Goal: Transaction & Acquisition: Purchase product/service

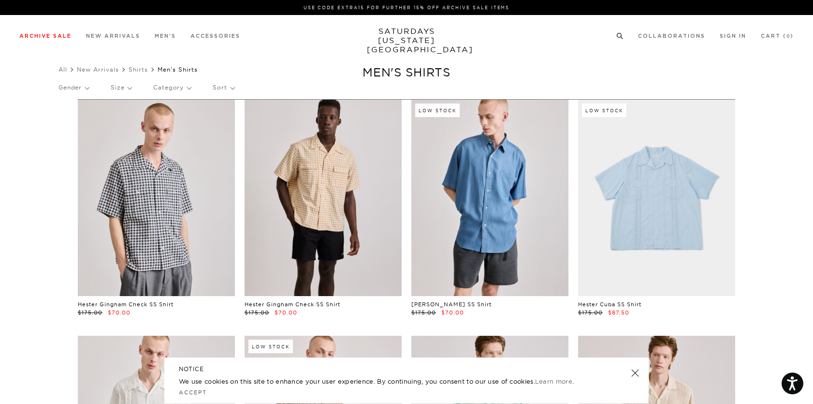
click at [618, 34] on circle at bounding box center [620, 35] width 4 height 4
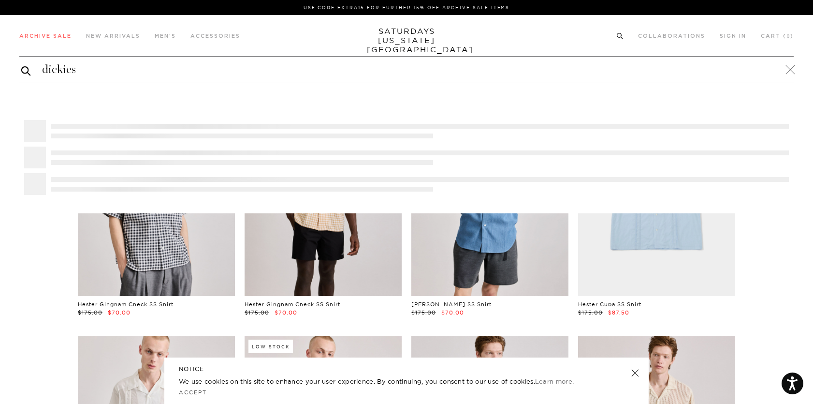
type input "dickies"
click at [21, 65] on button "submit" at bounding box center [26, 71] width 10 height 12
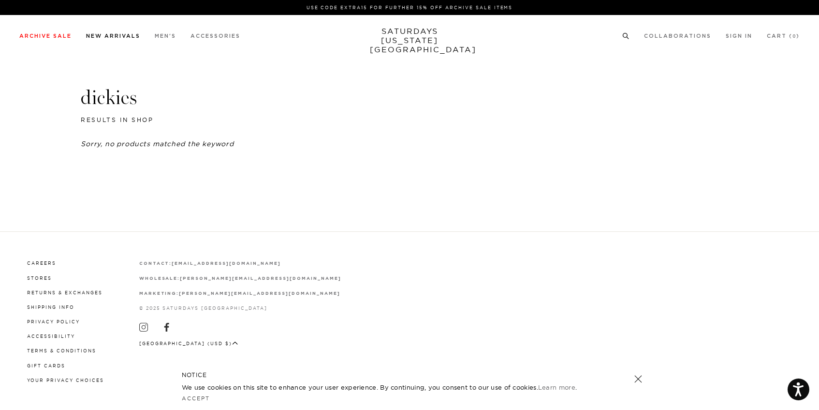
click at [120, 36] on link "New Arrivals" at bounding box center [113, 35] width 54 height 5
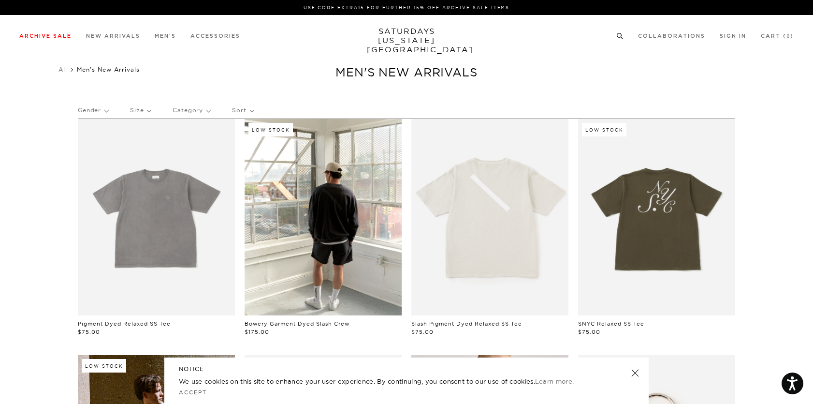
click at [621, 33] on circle at bounding box center [620, 35] width 4 height 4
type input "s"
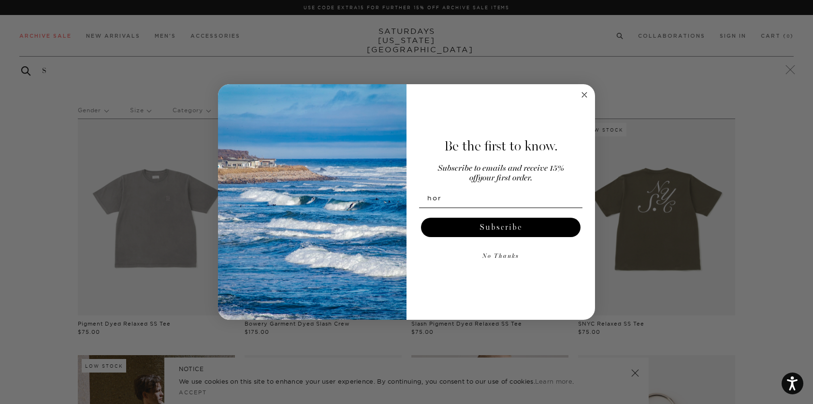
type input "hor"
click at [583, 94] on circle "Close dialog" at bounding box center [584, 94] width 11 height 11
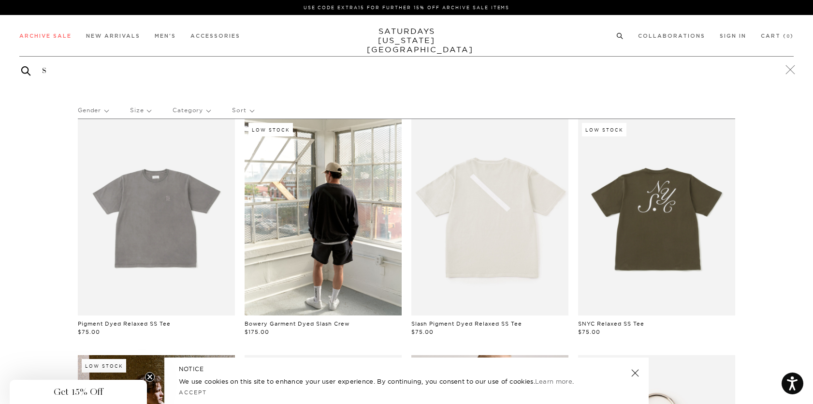
click at [58, 68] on input "s" at bounding box center [406, 69] width 775 height 15
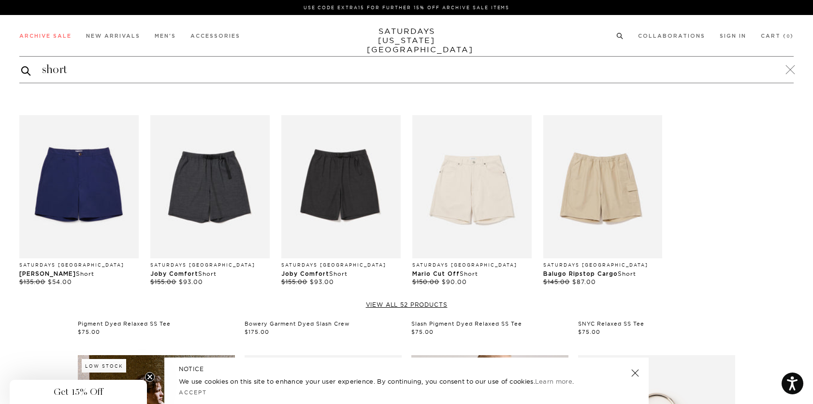
type input "short"
click at [21, 65] on button "submit" at bounding box center [26, 71] width 10 height 12
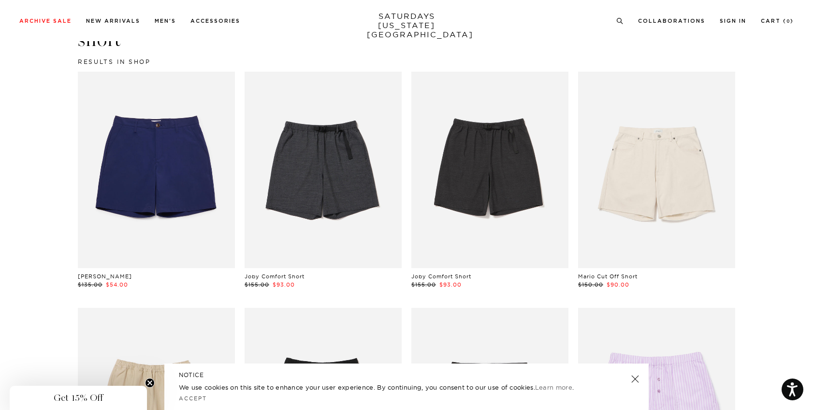
scroll to position [41, 0]
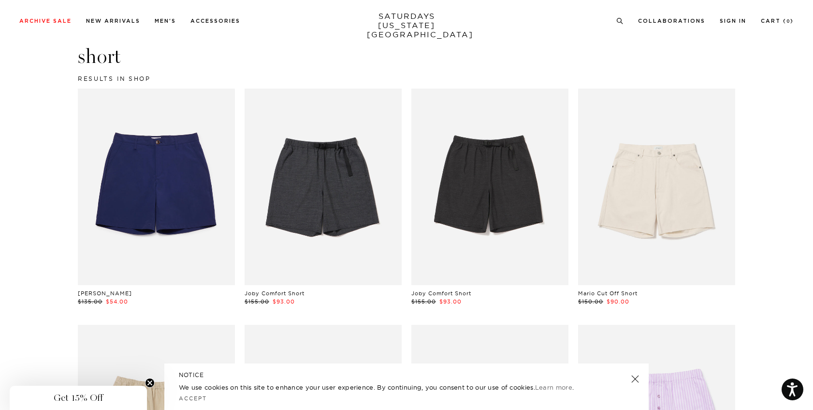
click at [153, 219] on link at bounding box center [156, 187] width 157 height 196
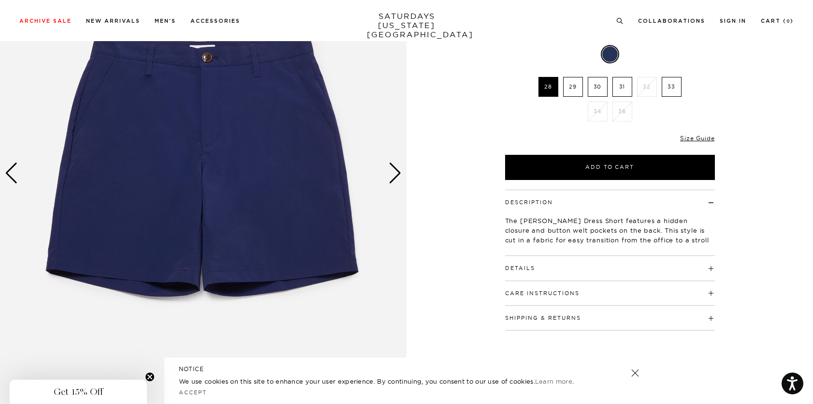
scroll to position [134, 0]
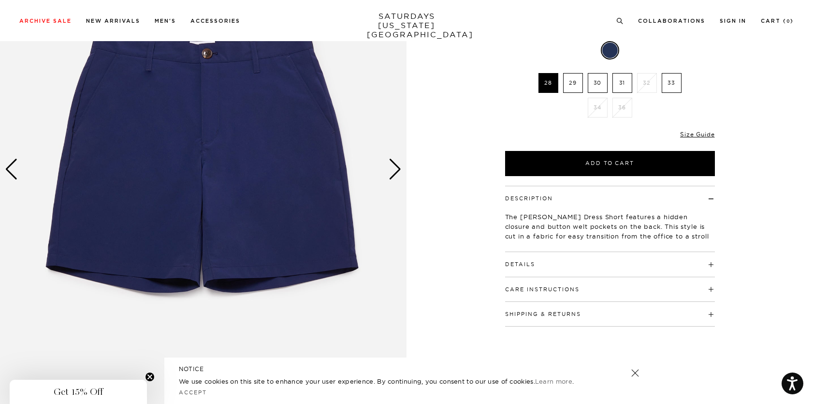
click at [398, 168] on div "Next slide" at bounding box center [395, 169] width 13 height 21
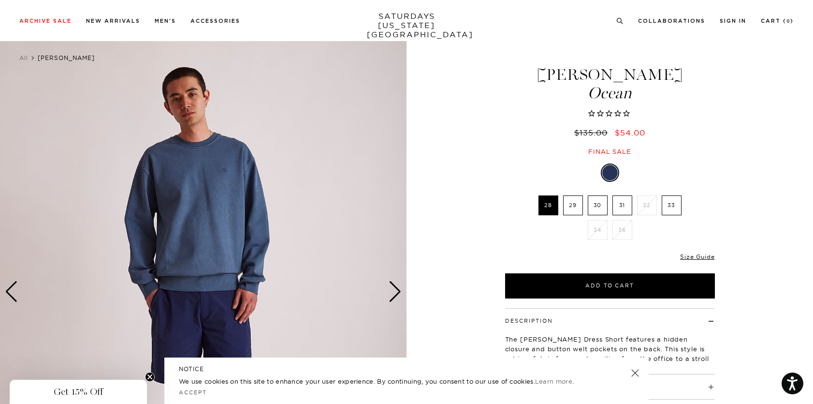
scroll to position [167, 0]
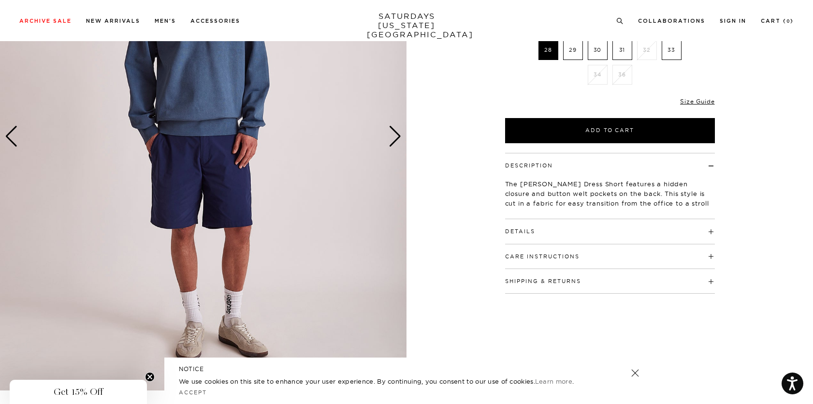
click at [397, 125] on img at bounding box center [203, 136] width 407 height 508
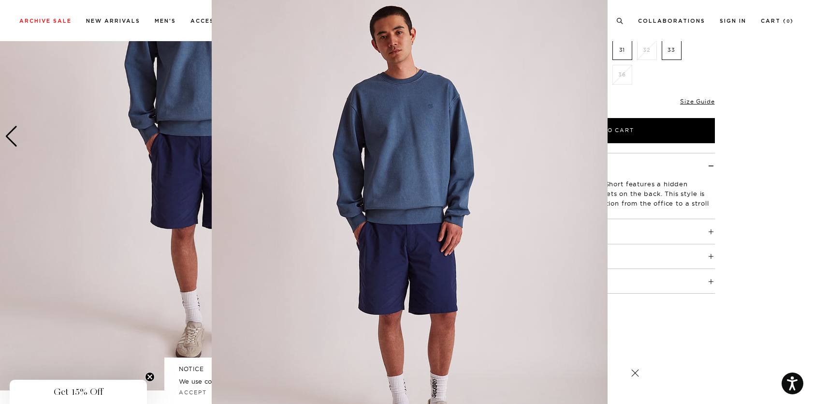
scroll to position [21, 0]
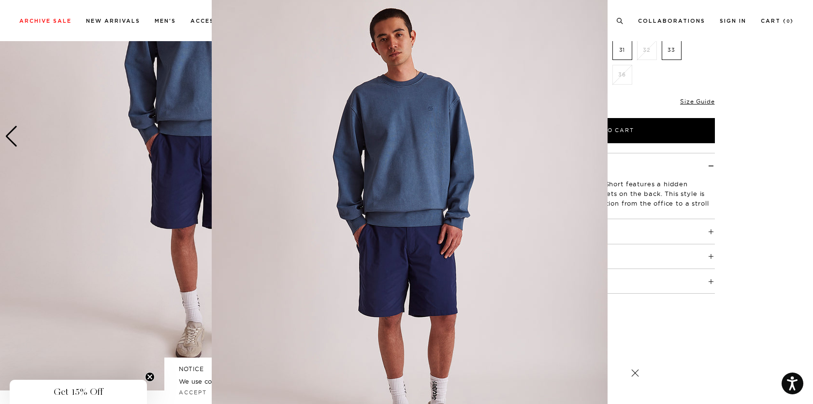
click at [744, 73] on figure at bounding box center [406, 202] width 813 height 404
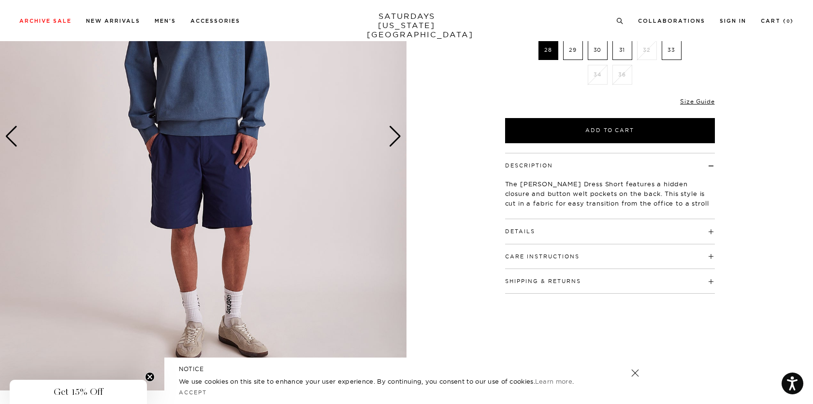
scroll to position [0, 0]
click at [398, 135] on div "Next slide" at bounding box center [395, 136] width 13 height 21
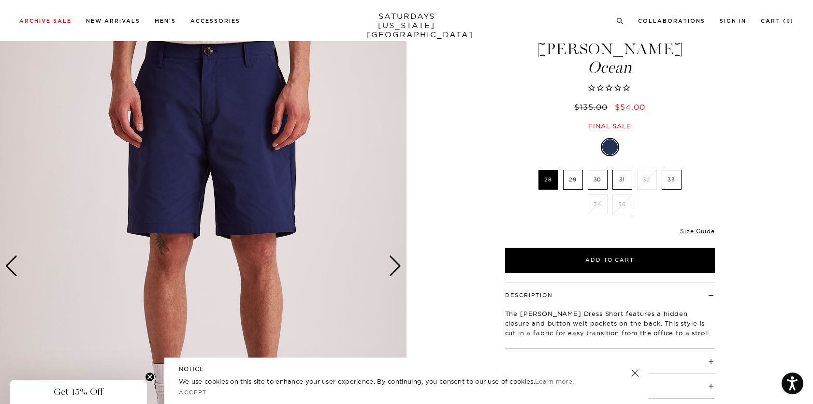
scroll to position [4, 0]
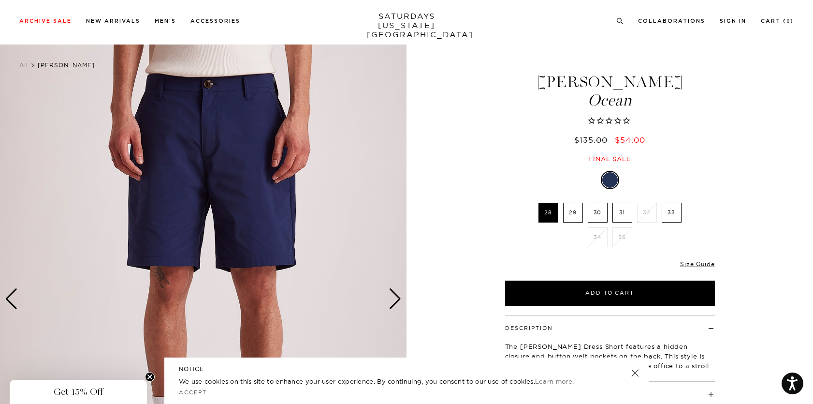
click at [228, 172] on img at bounding box center [203, 298] width 407 height 508
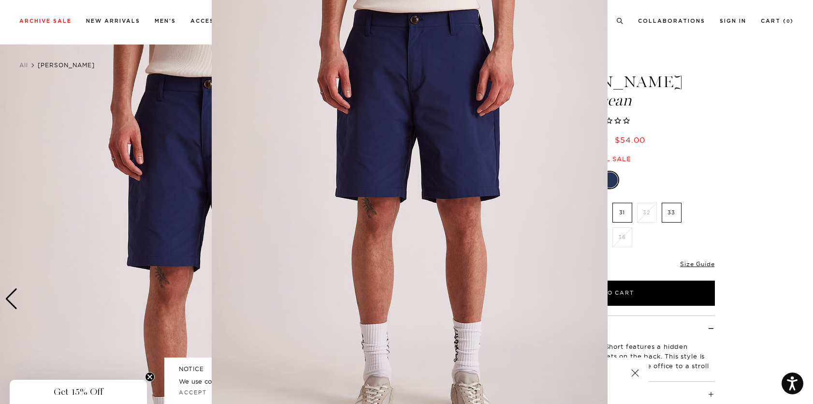
scroll to position [21, 0]
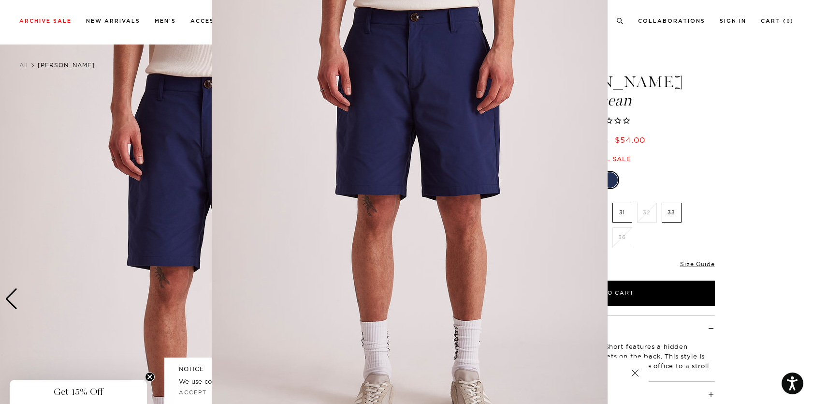
click at [179, 131] on figure at bounding box center [406, 202] width 813 height 404
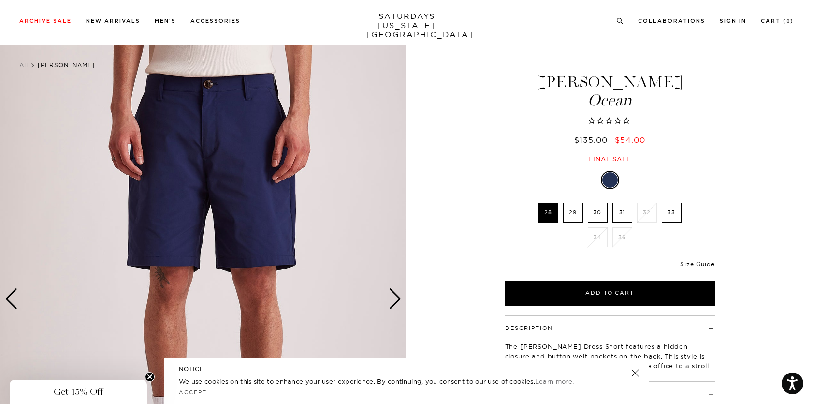
scroll to position [0, 0]
click at [633, 372] on link at bounding box center [636, 373] width 14 height 14
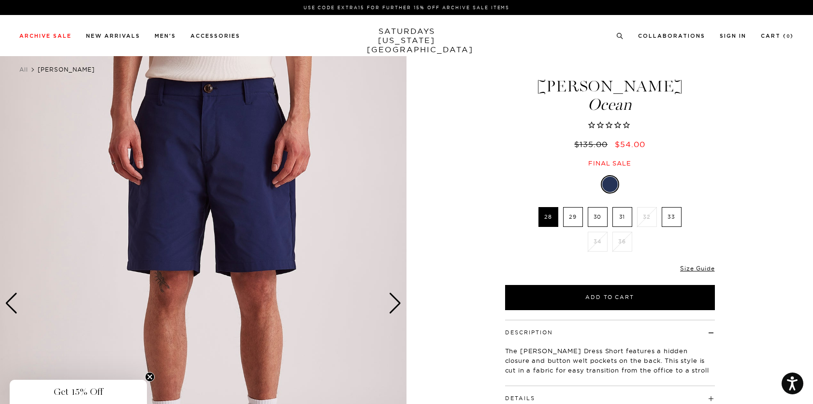
click at [397, 312] on div "Next slide" at bounding box center [395, 303] width 13 height 21
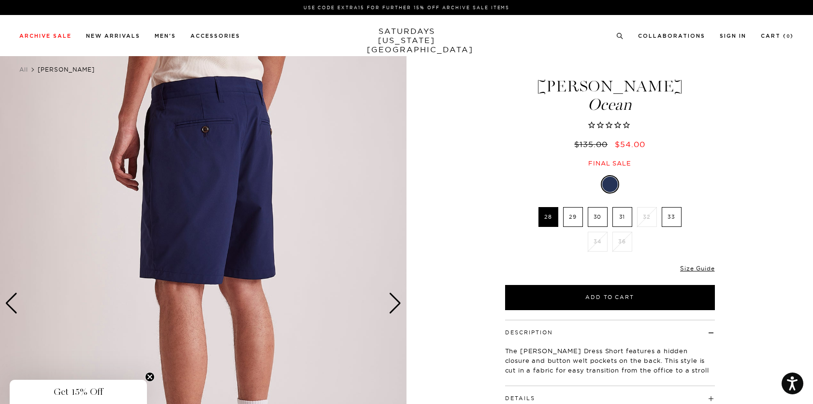
click at [397, 312] on div "Next slide" at bounding box center [395, 303] width 13 height 21
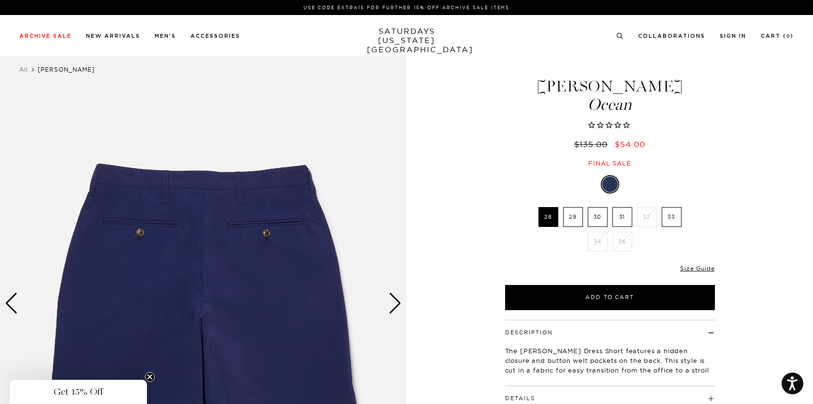
click at [397, 312] on div "Next slide" at bounding box center [395, 303] width 13 height 21
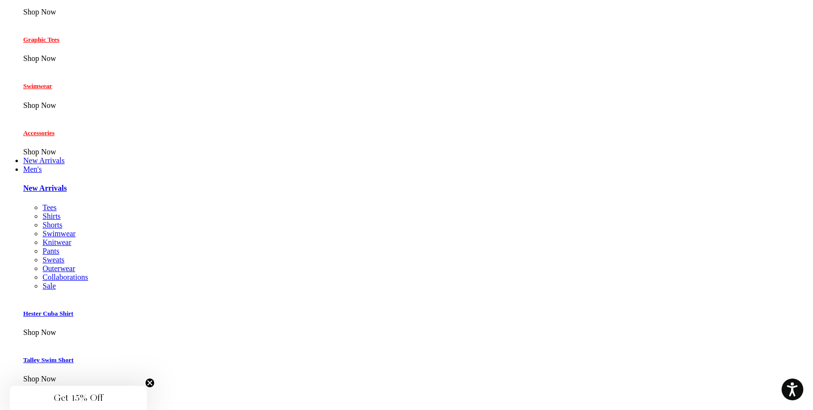
scroll to position [448, 0]
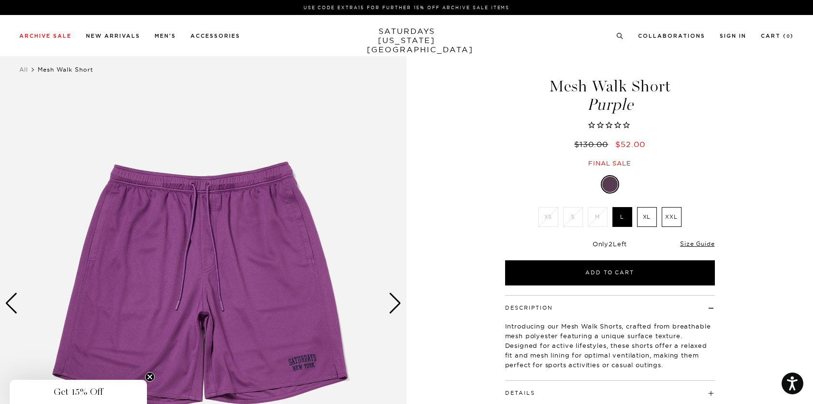
click at [234, 328] on img at bounding box center [203, 303] width 407 height 508
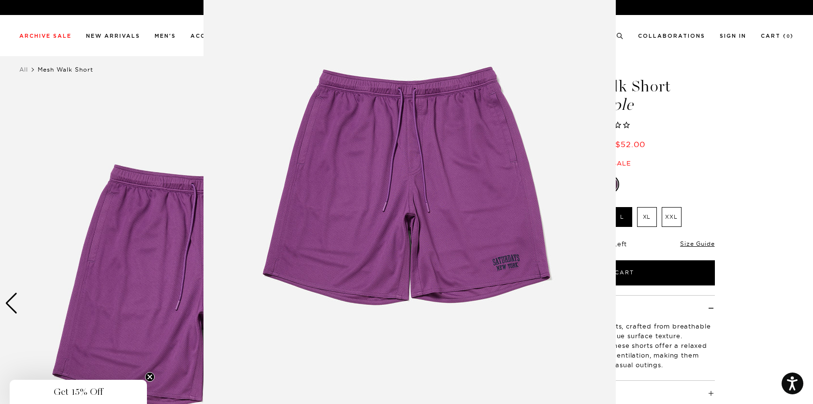
scroll to position [46, 0]
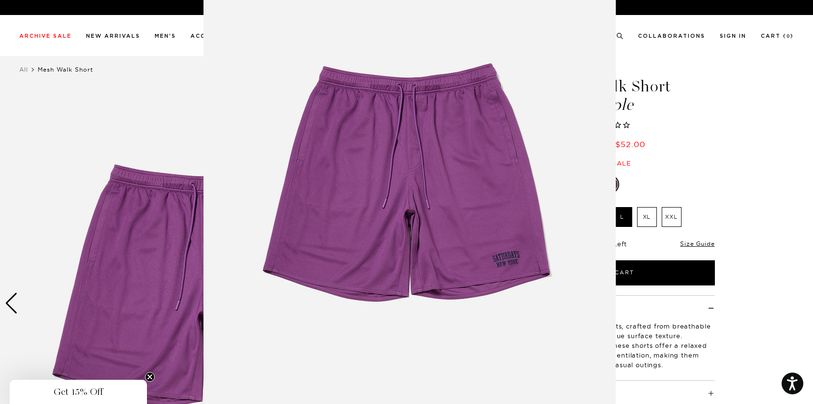
click at [338, 225] on img at bounding box center [410, 201] width 413 height 495
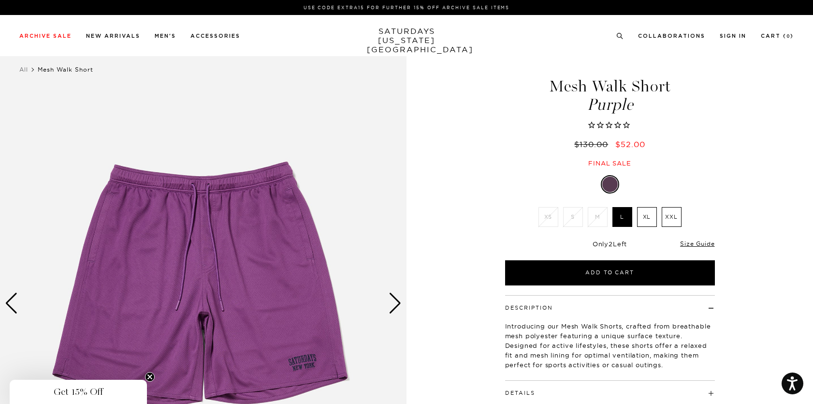
click at [383, 297] on img at bounding box center [203, 303] width 407 height 508
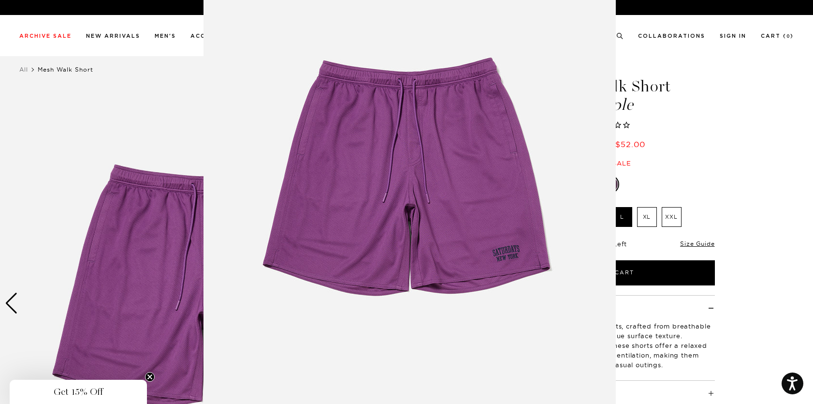
scroll to position [53, 0]
click at [400, 263] on img at bounding box center [410, 194] width 413 height 495
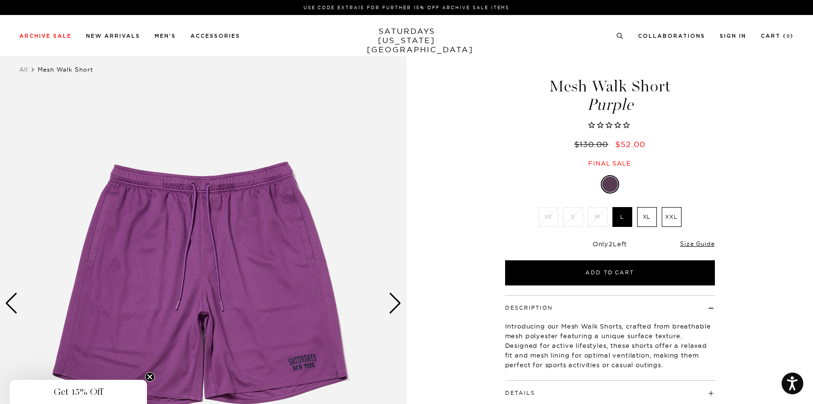
scroll to position [0, 0]
click at [260, 270] on img at bounding box center [203, 303] width 407 height 508
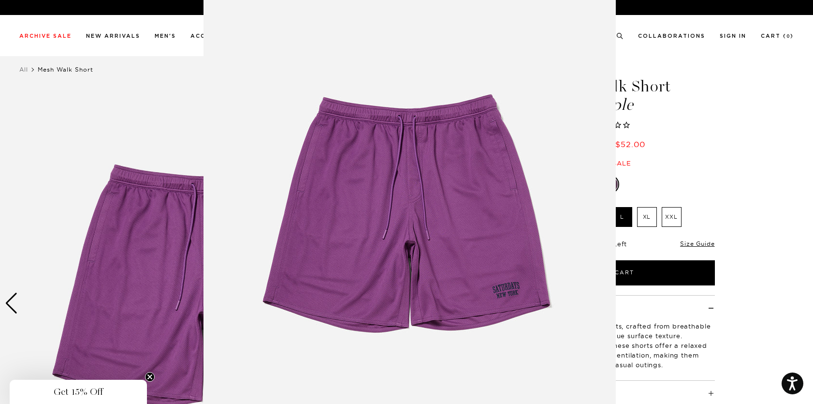
click at [148, 376] on figure at bounding box center [406, 202] width 813 height 404
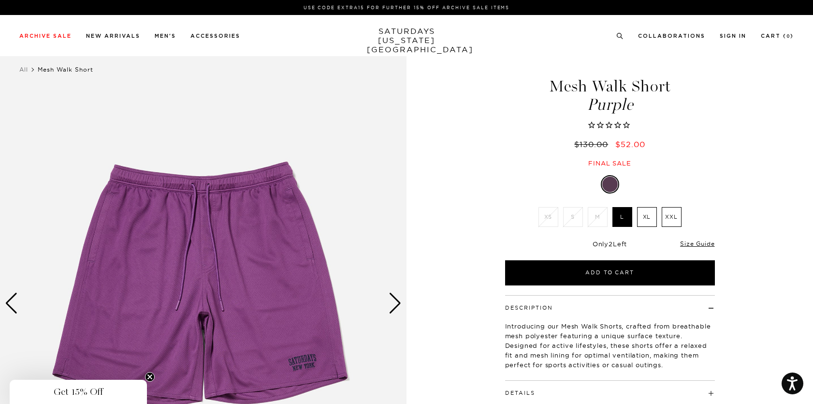
click at [319, 245] on img at bounding box center [203, 303] width 407 height 508
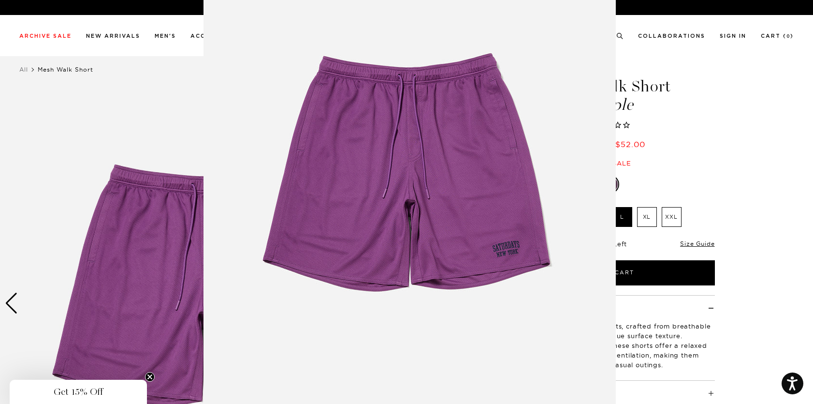
scroll to position [59, 0]
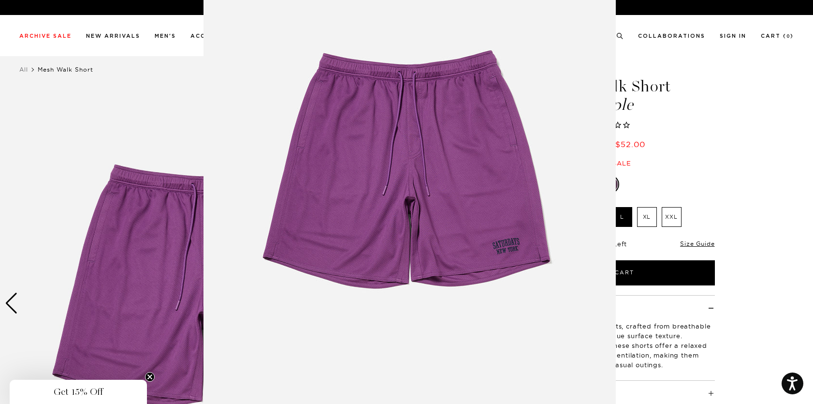
click at [11, 295] on figure at bounding box center [406, 202] width 813 height 404
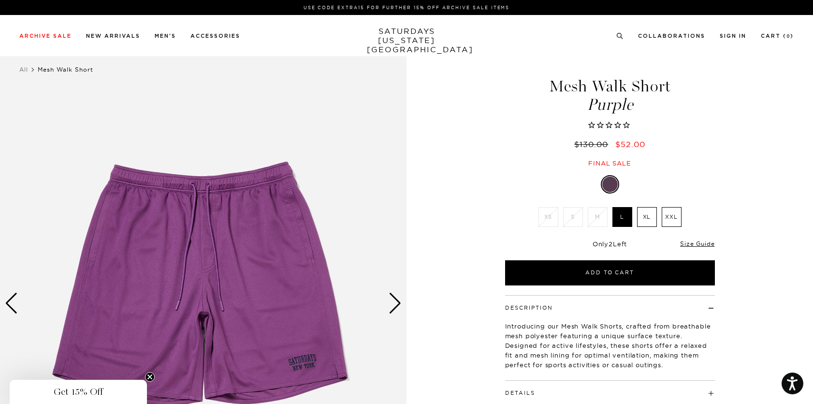
scroll to position [0, 0]
click at [398, 301] on div "Next slide" at bounding box center [395, 303] width 13 height 21
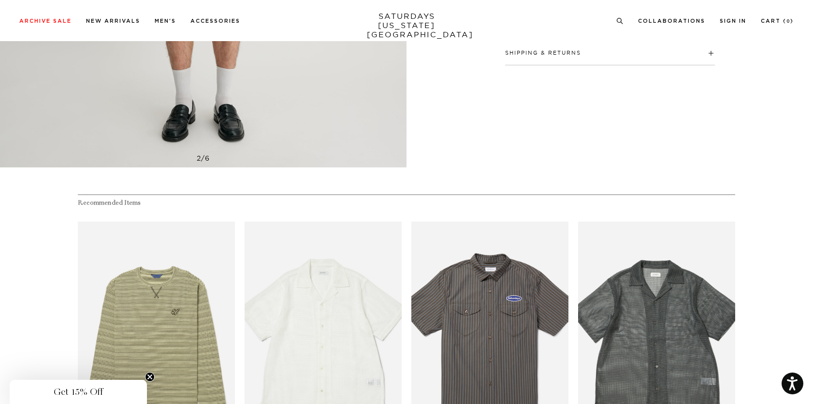
scroll to position [159, 0]
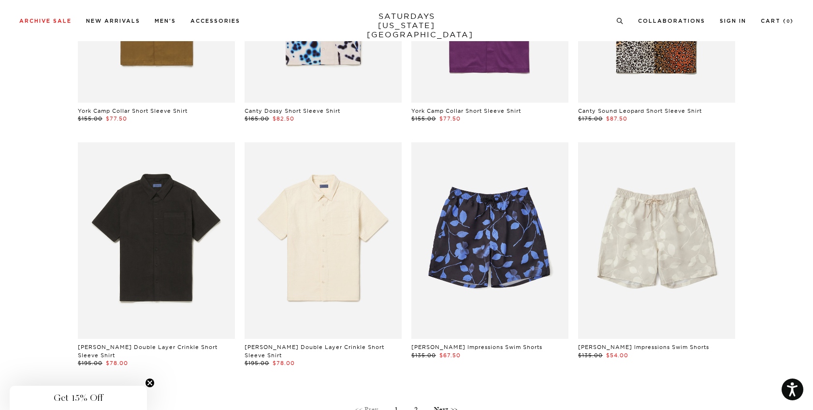
scroll to position [2655, 0]
